Goal: Information Seeking & Learning: Learn about a topic

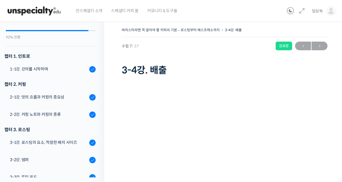
scroll to position [45, 0]
click at [316, 9] on span "임상옥" at bounding box center [317, 10] width 11 height 5
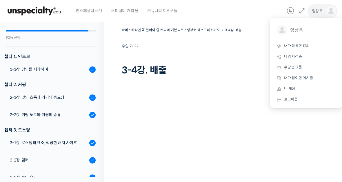
click at [305, 41] on link "내가 등록한 강의" at bounding box center [306, 46] width 68 height 11
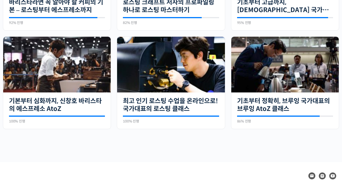
scroll to position [211, 0]
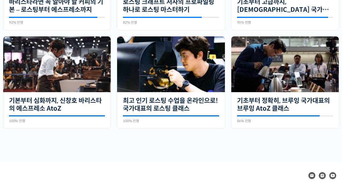
click at [308, 100] on link "기초부터 정확히, 브루잉 국가대표의 브루잉 AtoZ 클래스" at bounding box center [285, 105] width 96 height 16
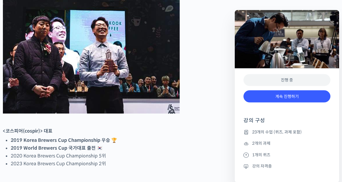
scroll to position [290, 0]
click at [300, 96] on link "계속 진행하기" at bounding box center [286, 97] width 87 height 12
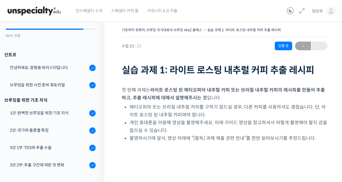
scroll to position [45, 0]
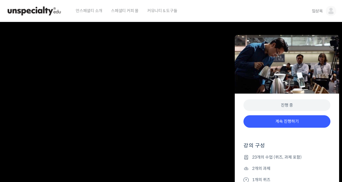
scroll to position [290, 0]
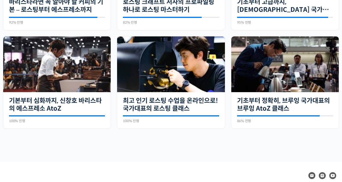
click at [81, 101] on link "기본부터 심화까지, 신창호 바리스타의 에스프레소 AtoZ" at bounding box center [57, 105] width 96 height 16
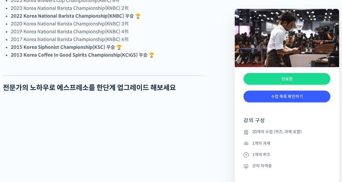
scroll to position [470, 0]
click at [283, 100] on link "수업 목록 확인하기" at bounding box center [286, 97] width 87 height 12
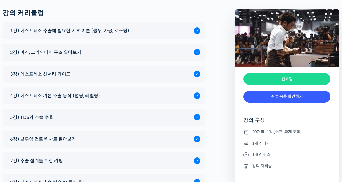
click at [123, 136] on div "6강) 브루잉 컨트롤 차트 알아보기" at bounding box center [100, 140] width 186 height 8
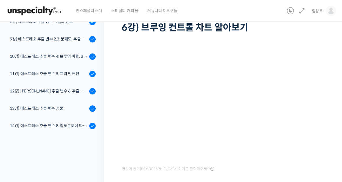
scroll to position [43, 0]
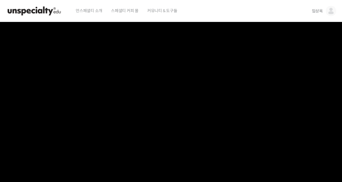
click at [42, 15] on img at bounding box center [34, 10] width 57 height 17
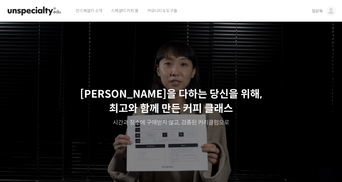
click at [317, 6] on link "임상옥" at bounding box center [324, 11] width 24 height 22
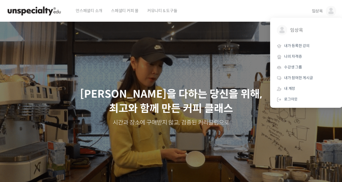
click at [319, 43] on link "내가 등록한 강의" at bounding box center [306, 46] width 68 height 11
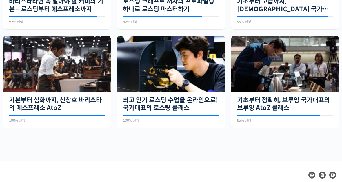
scroll to position [212, 0]
click at [317, 74] on img at bounding box center [284, 64] width 107 height 56
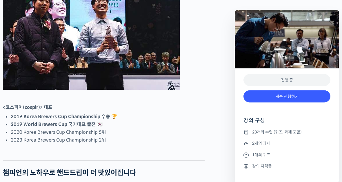
scroll to position [314, 0]
click at [314, 94] on link "계속 진행하기" at bounding box center [286, 97] width 87 height 12
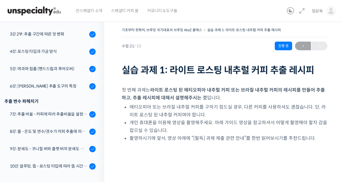
scroll to position [176, 0]
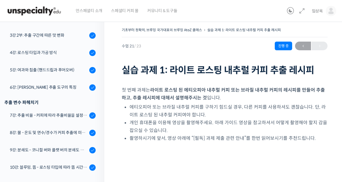
click at [69, 116] on div "7강: 추출 비율 - 커피에 따라 추출비율을 설정하는 방법" at bounding box center [49, 115] width 78 height 6
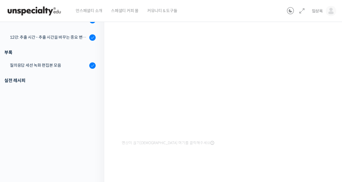
scroll to position [104, 0]
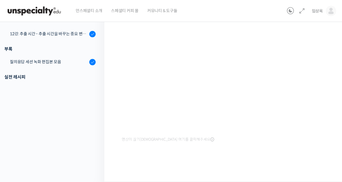
click at [326, 137] on div "영상이 끊기[DEMOGRAPHIC_DATA] 여기를 클릭해주세요" at bounding box center [225, 74] width 206 height 139
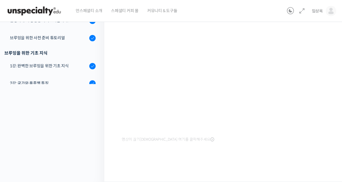
click at [73, 120] on div "강의로 돌아가기 기초부터 정확히, 브루잉 국가대표의 브루잉 AtoZ 클래스 86% 진행 최근 활동: 2024년 01월 15일 3:33 오후 인…" at bounding box center [50, 53] width 107 height 259
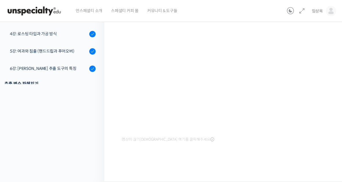
scroll to position [106, 0]
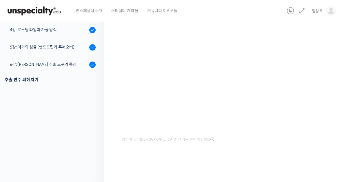
click at [69, 44] on div "5강: 여과와 침출 (핸드드립과 푸어오버)" at bounding box center [49, 47] width 78 height 6
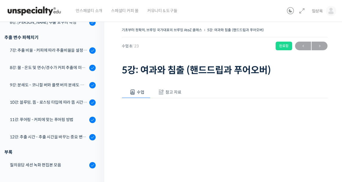
scroll to position [242, 0]
click at [70, 70] on div "8강: 물 - 온도 및 연수/경수가 커피 추출에 미치는 영향" at bounding box center [49, 67] width 78 height 6
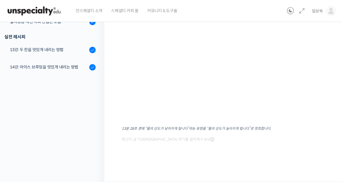
scroll to position [114, 0]
